Goal: Task Accomplishment & Management: Manage account settings

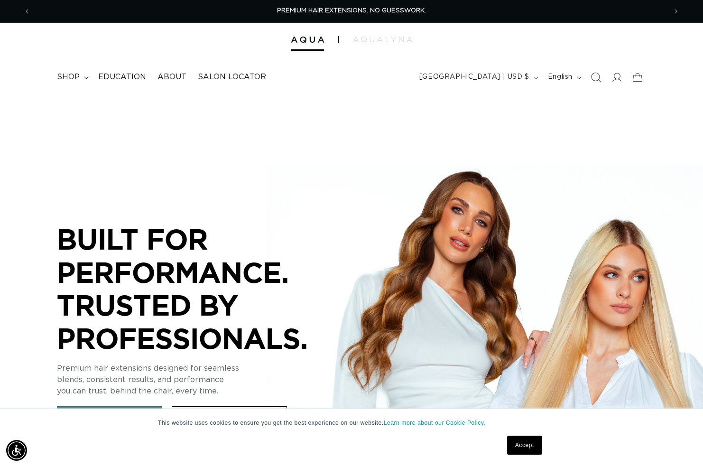
click at [596, 75] on icon "Search" at bounding box center [596, 77] width 10 height 10
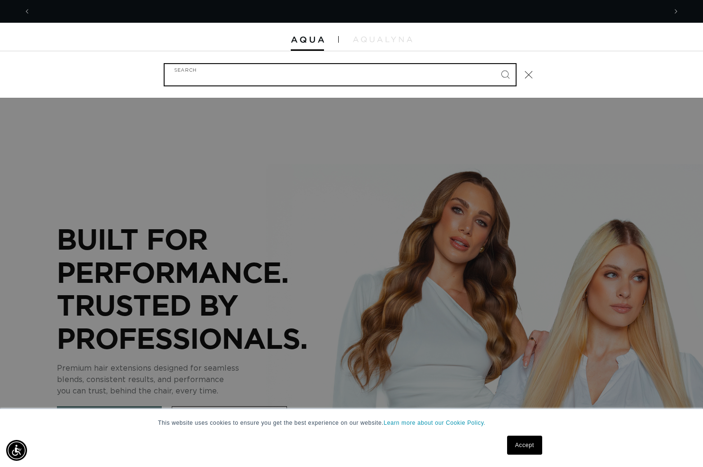
scroll to position [0, 636]
type input "62"
click at [505, 74] on button "Search" at bounding box center [505, 74] width 21 height 21
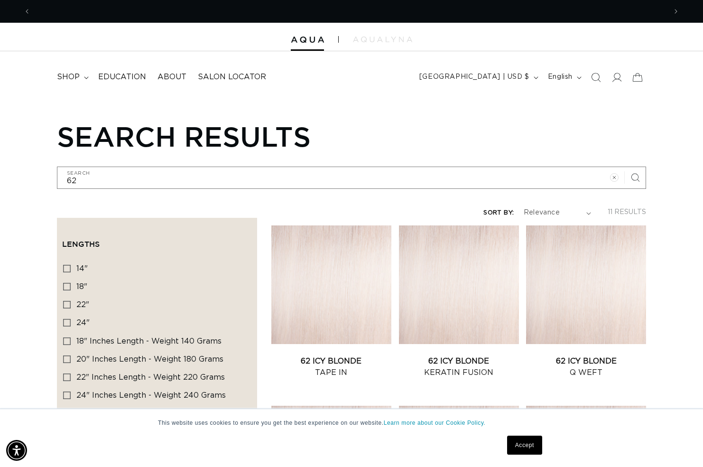
scroll to position [0, 636]
click at [620, 77] on icon at bounding box center [616, 77] width 10 height 10
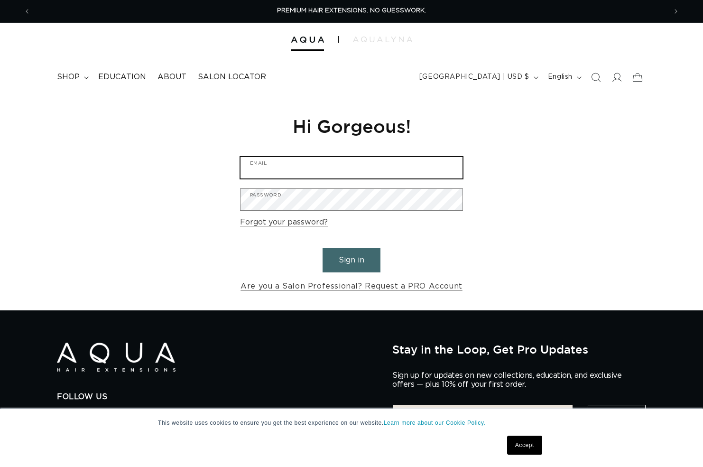
click at [280, 165] on input "Email" at bounding box center [352, 167] width 222 height 21
type input "csalas@ericfishersalon.com"
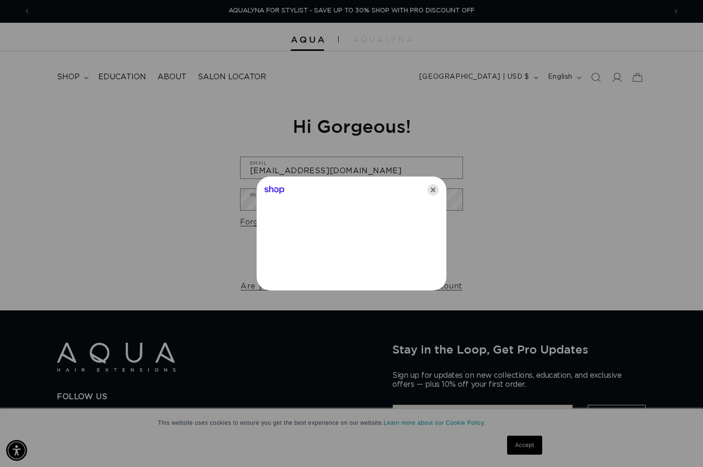
click at [435, 191] on icon "Close" at bounding box center [432, 189] width 11 height 11
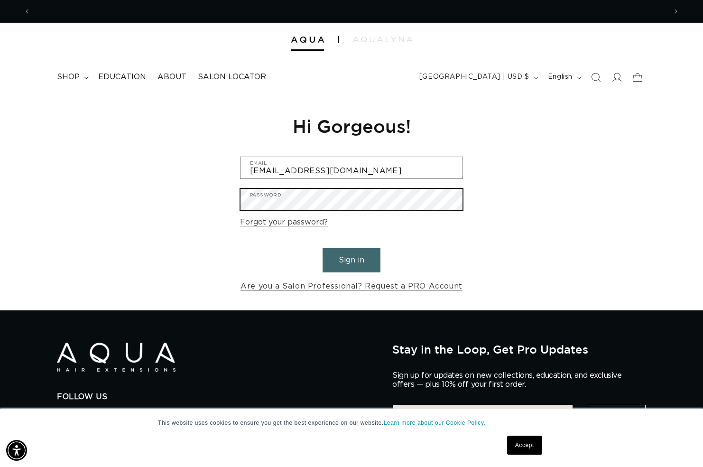
scroll to position [0, 636]
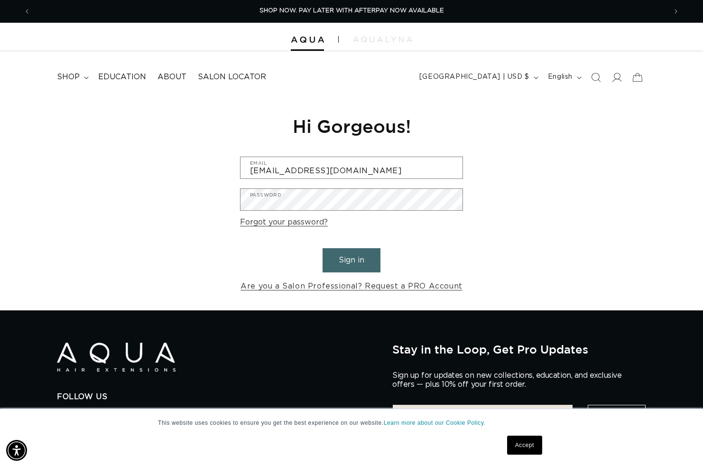
click at [347, 262] on button "Sign in" at bounding box center [352, 260] width 58 height 24
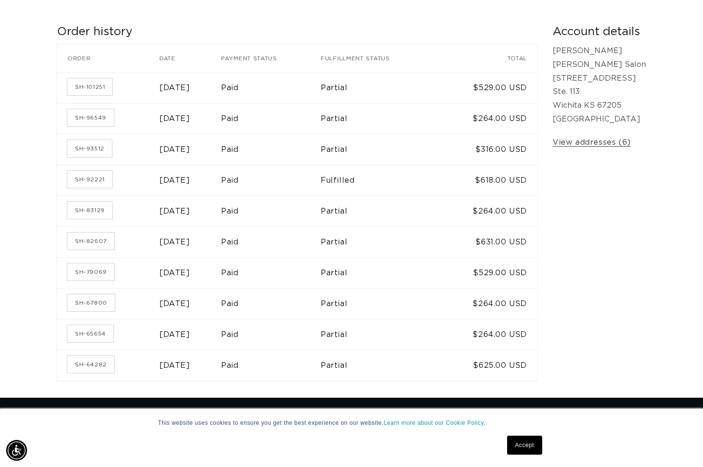
scroll to position [157, 0]
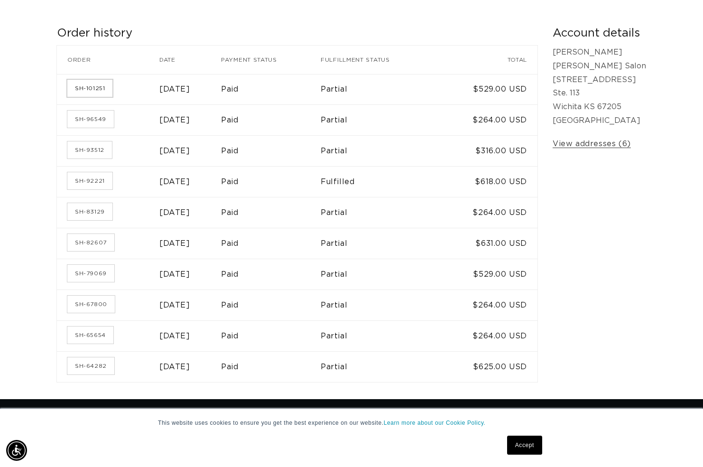
click at [97, 89] on link "SH-101251" at bounding box center [89, 88] width 45 height 17
click at [94, 114] on link "SH-96549" at bounding box center [90, 119] width 46 height 17
click at [99, 142] on link "SH-93512" at bounding box center [89, 149] width 45 height 17
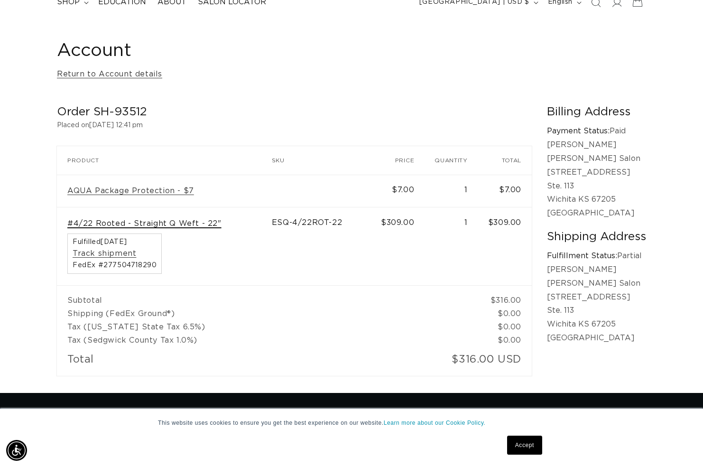
scroll to position [0, 636]
click at [171, 225] on link "#4/22 Rooted - Straight Q Weft - 22"" at bounding box center [144, 224] width 154 height 10
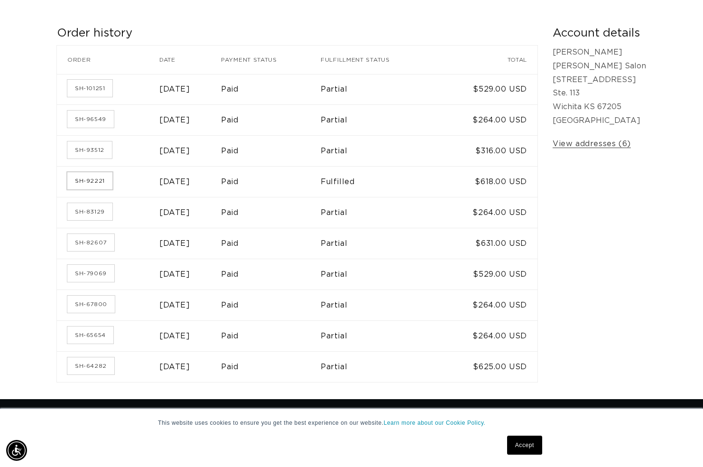
click at [101, 179] on link "SH-92221" at bounding box center [89, 180] width 45 height 17
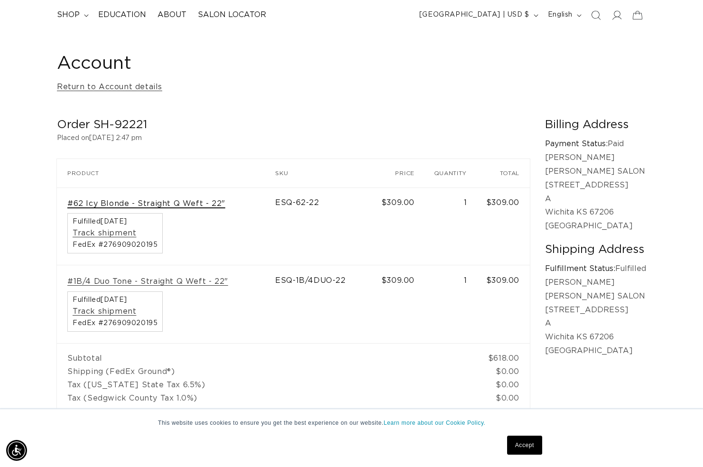
scroll to position [0, 636]
click at [173, 204] on link "#62 Icy Blonde - Straight Q Weft - 22"" at bounding box center [146, 204] width 158 height 10
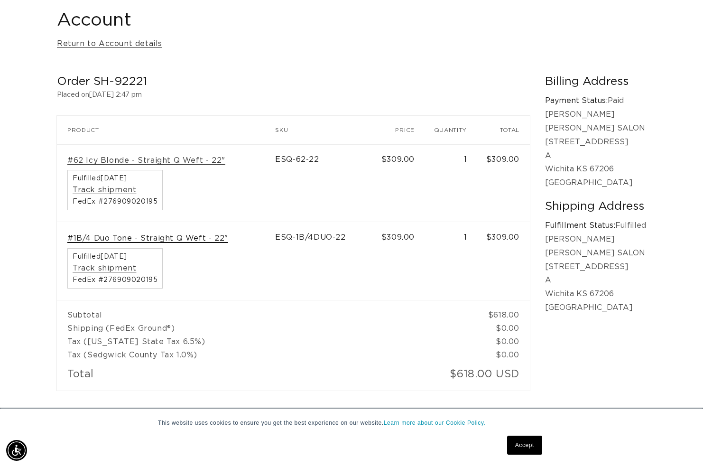
scroll to position [106, 0]
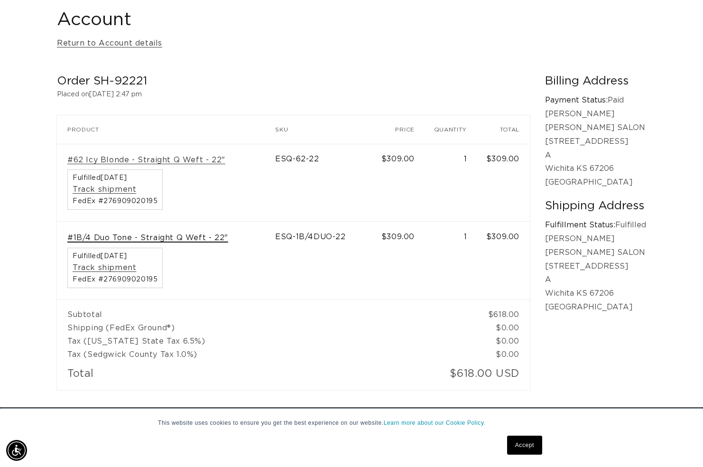
click at [179, 233] on link "#1B/4 Duo Tone - Straight Q Weft - 22"" at bounding box center [147, 238] width 161 height 10
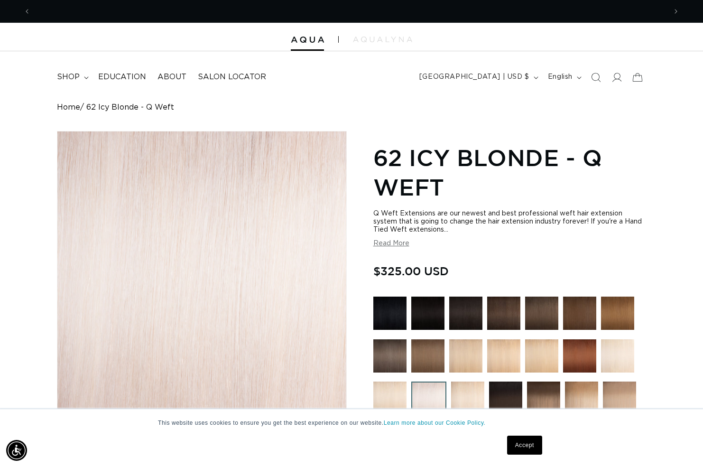
scroll to position [0, 1271]
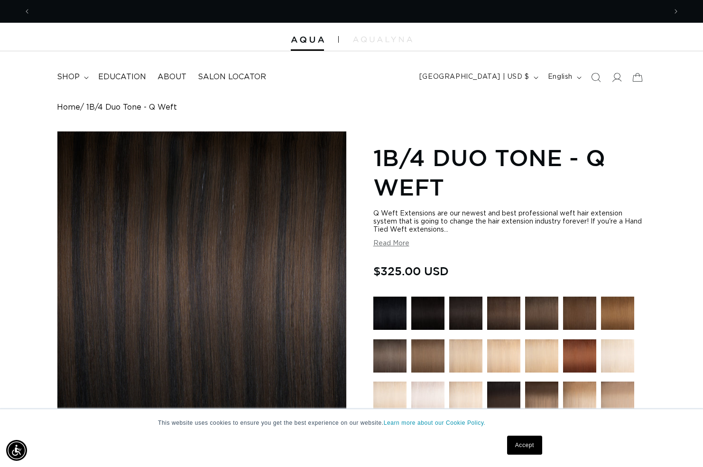
scroll to position [0, 636]
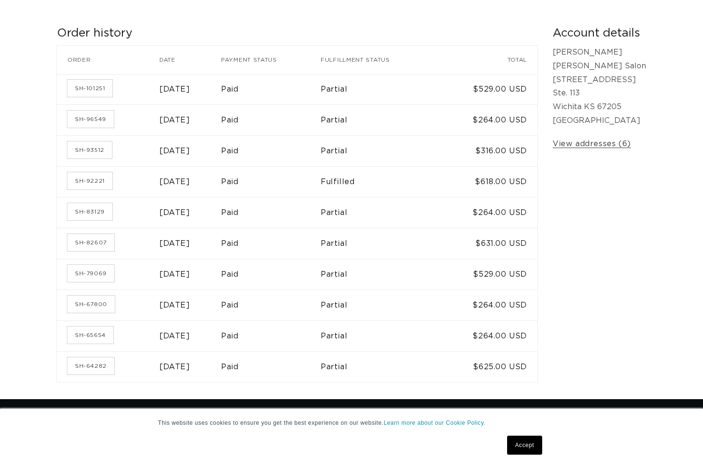
scroll to position [157, 0]
click at [93, 210] on link "SH-83129" at bounding box center [89, 211] width 45 height 17
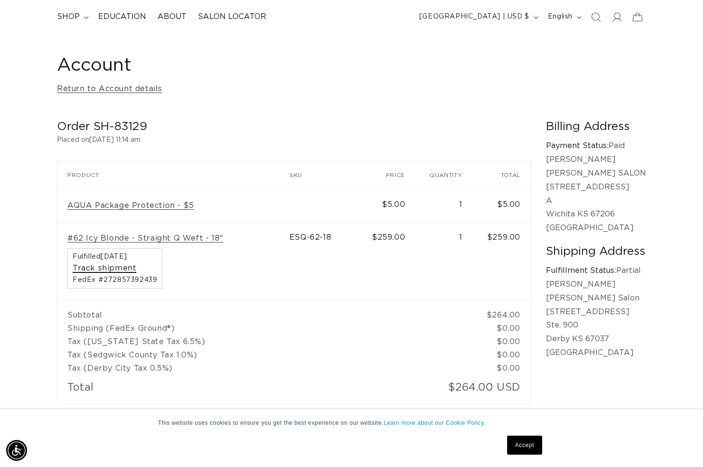
scroll to position [0, 636]
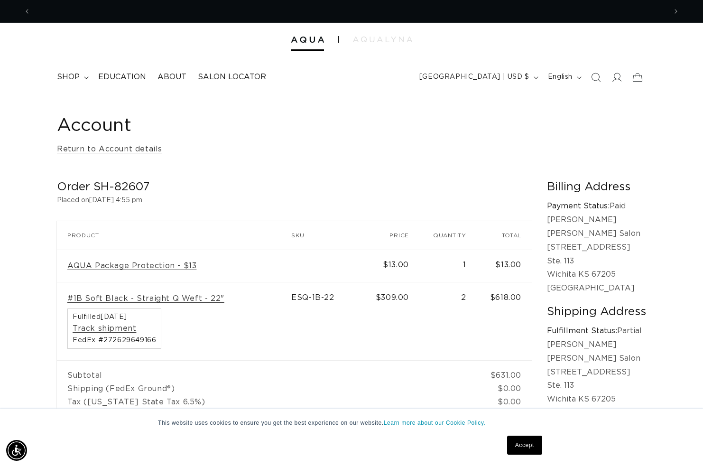
scroll to position [0, 636]
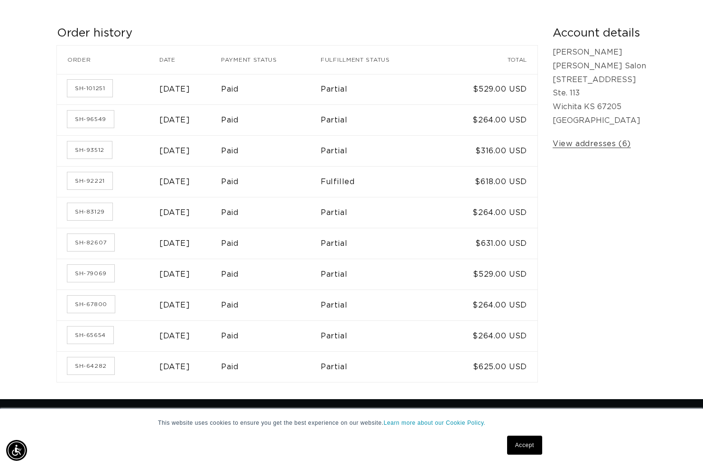
scroll to position [0, 1271]
click at [93, 172] on link "SH-92221" at bounding box center [89, 180] width 45 height 17
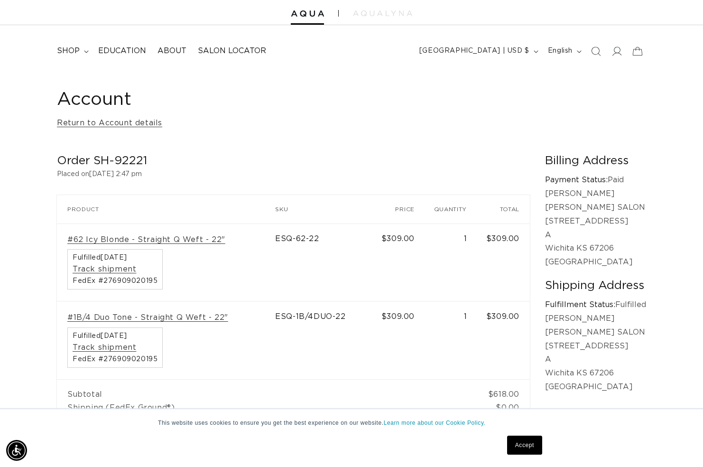
scroll to position [0, 636]
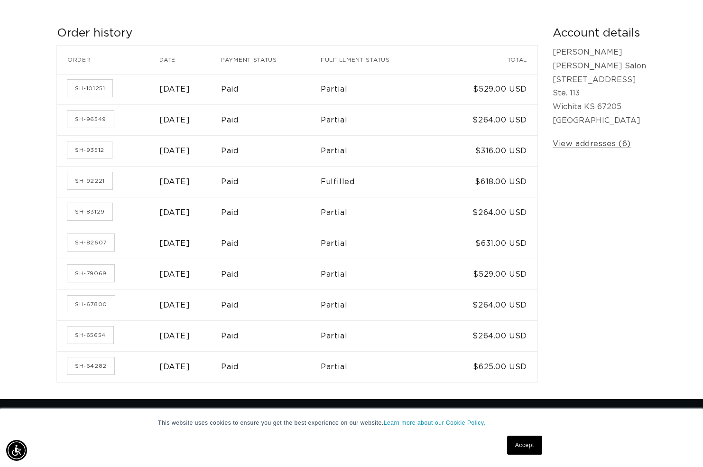
scroll to position [0, 636]
click at [89, 143] on link "SH-93512" at bounding box center [89, 149] width 45 height 17
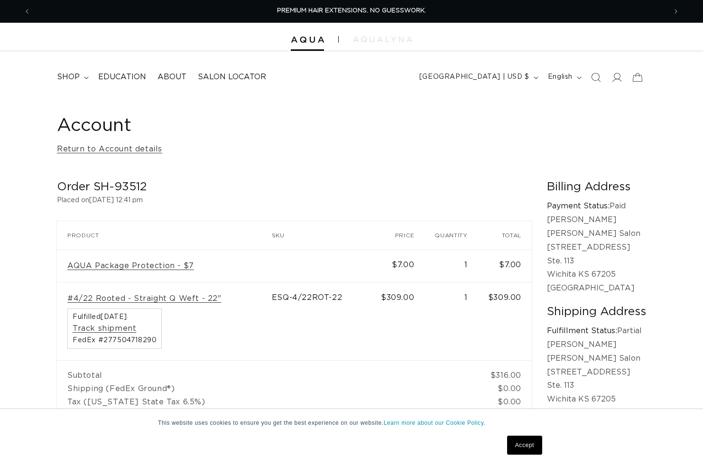
scroll to position [28, 0]
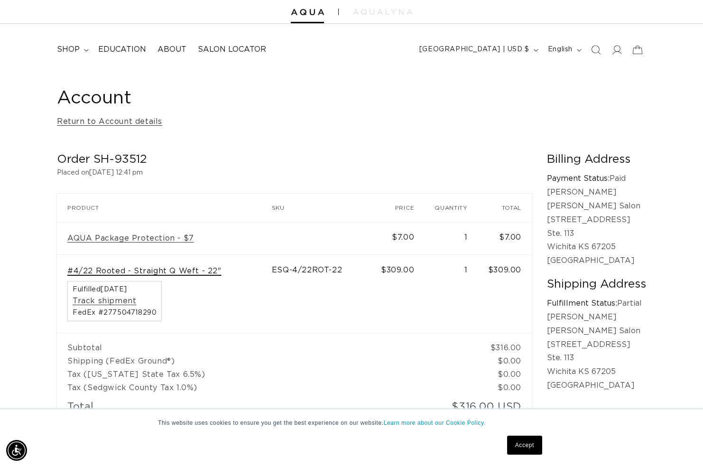
click at [167, 268] on link "#4/22 Rooted - Straight Q Weft - 22"" at bounding box center [144, 271] width 154 height 10
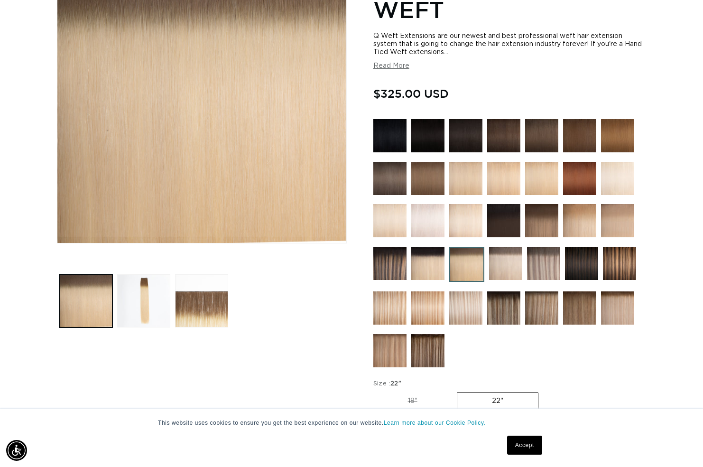
scroll to position [0, 636]
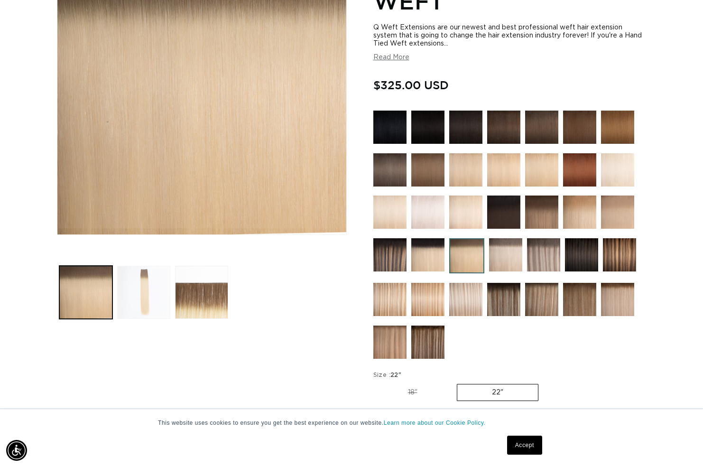
click at [153, 301] on button "Load image 2 in gallery view" at bounding box center [143, 292] width 53 height 53
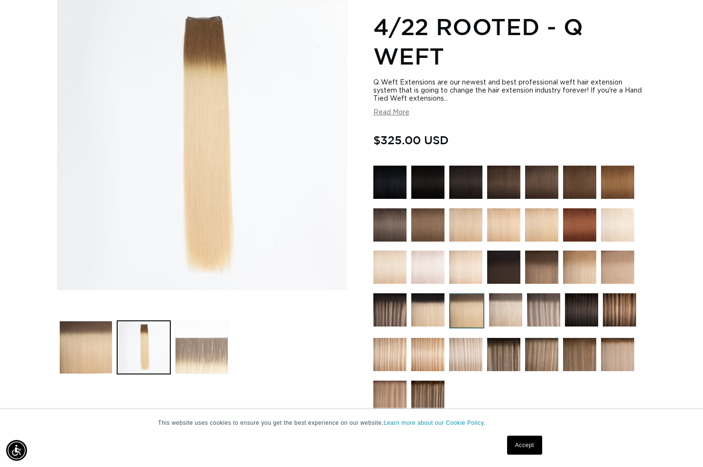
scroll to position [0, 1271]
click at [214, 346] on button "Load image 3 in gallery view" at bounding box center [201, 347] width 53 height 53
